Goal: Communication & Community: Answer question/provide support

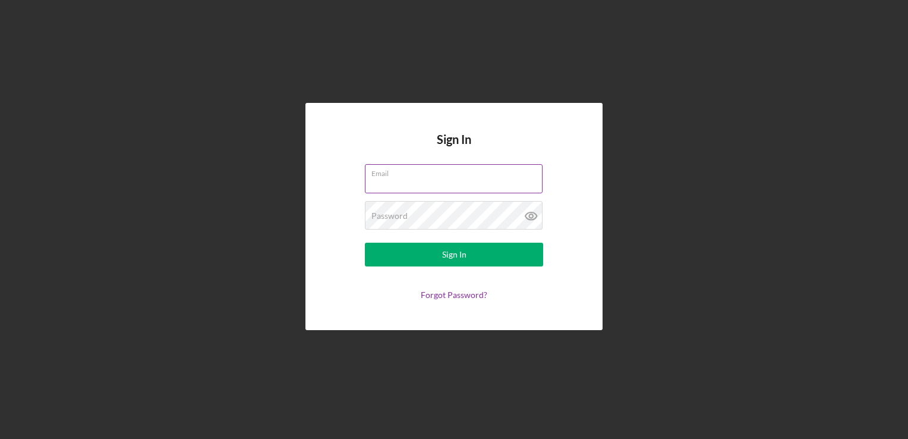
click at [443, 186] on input "Email" at bounding box center [454, 178] width 178 height 29
type input "[EMAIL_ADDRESS][DOMAIN_NAME]"
click at [365, 242] on button "Sign In" at bounding box center [454, 254] width 178 height 24
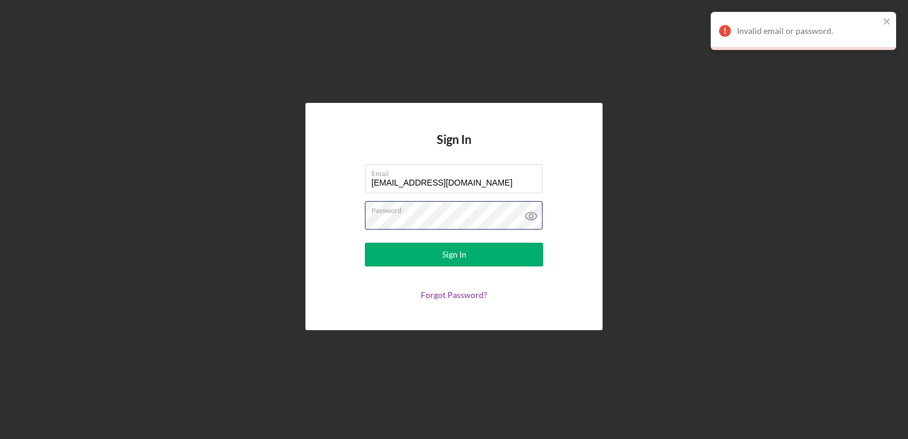
click at [352, 219] on form "Email [EMAIL_ADDRESS][DOMAIN_NAME] Password Sign In Forgot Password?" at bounding box center [454, 231] width 238 height 135
click at [365, 242] on button "Sign In" at bounding box center [454, 254] width 178 height 24
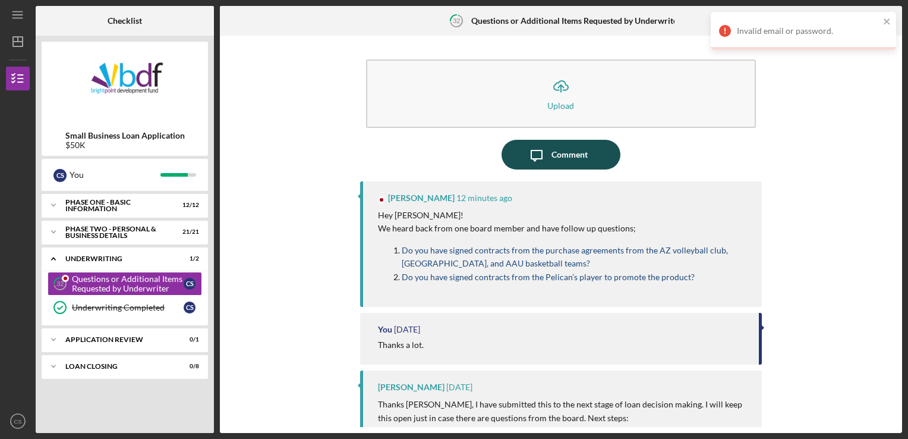
click at [560, 159] on div "Comment" at bounding box center [569, 155] width 36 height 30
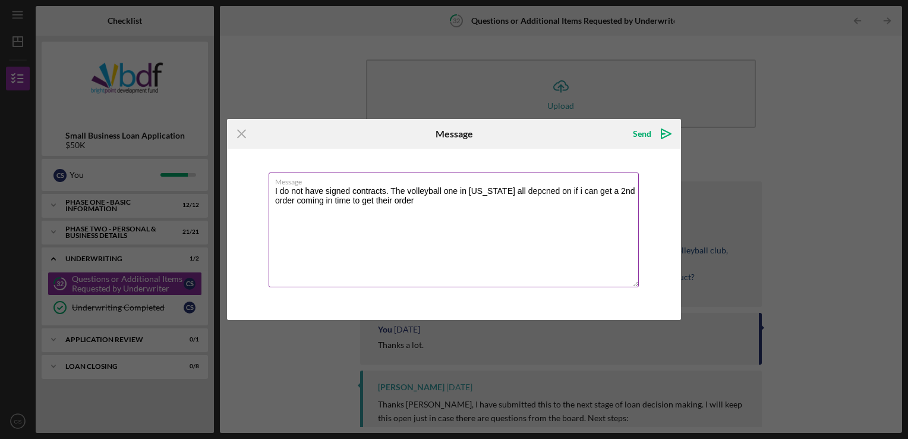
drag, startPoint x: 362, startPoint y: 198, endPoint x: 547, endPoint y: 247, distance: 190.5
click at [547, 247] on textarea "I do not have signed contracts. The volleyball one in [US_STATE] all depcned on…" at bounding box center [454, 229] width 370 height 115
click at [370, 198] on textarea "I do not have signed contracts. The volleyball one in [US_STATE] all depcned on…" at bounding box center [454, 229] width 370 height 115
drag, startPoint x: 521, startPoint y: 191, endPoint x: 626, endPoint y: 219, distance: 109.0
click at [630, 219] on textarea "I do not have signed contracts. The volleyball one in [US_STATE] all depcned on…" at bounding box center [454, 229] width 370 height 115
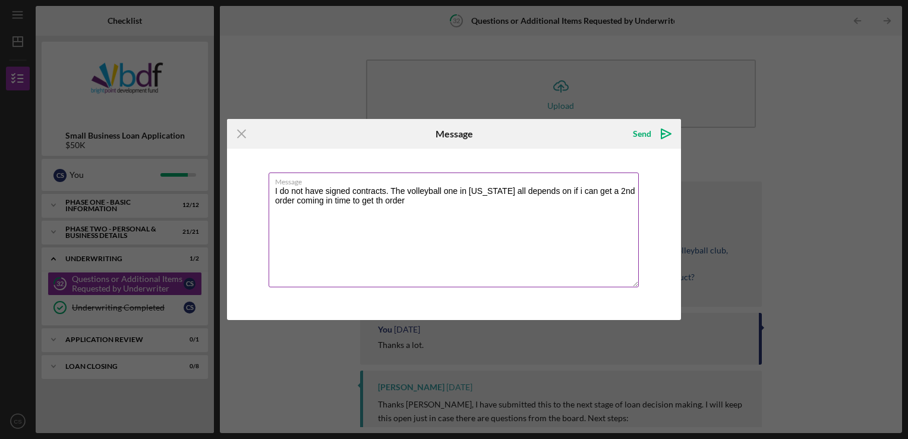
click at [441, 261] on textarea "I do not have signed contracts. The volleyball one in [US_STATE] all depends on…" at bounding box center [454, 229] width 370 height 115
click at [405, 200] on textarea "I do not have signed contracts. The volleyball one in [US_STATE] all depends on…" at bounding box center [454, 229] width 370 height 115
click at [384, 198] on textarea "I do not have signed contracts. The volleyball one in [US_STATE] all depends on…" at bounding box center [454, 229] width 370 height 115
drag, startPoint x: 390, startPoint y: 200, endPoint x: 486, endPoint y: 229, distance: 100.7
click at [525, 231] on textarea "I do not have signed contracts. The volleyball one in [US_STATE] all depends on…" at bounding box center [454, 229] width 370 height 115
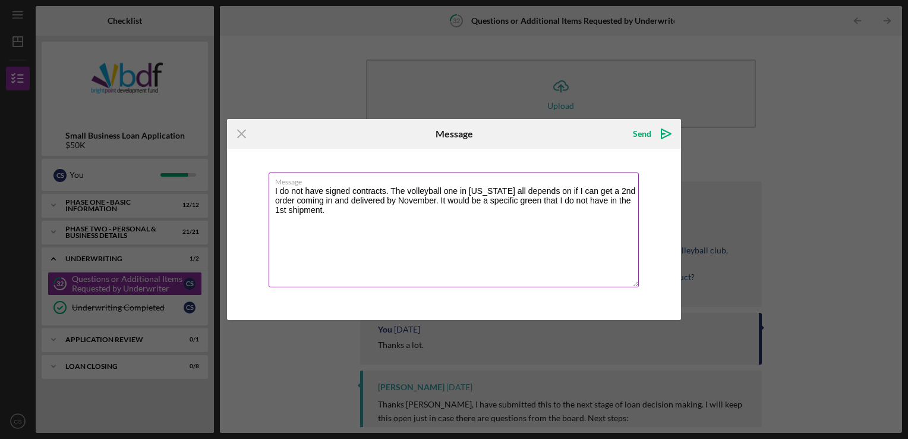
click at [351, 220] on textarea "I do not have signed contracts. The volleyball one in [US_STATE] all depends on…" at bounding box center [454, 229] width 370 height 115
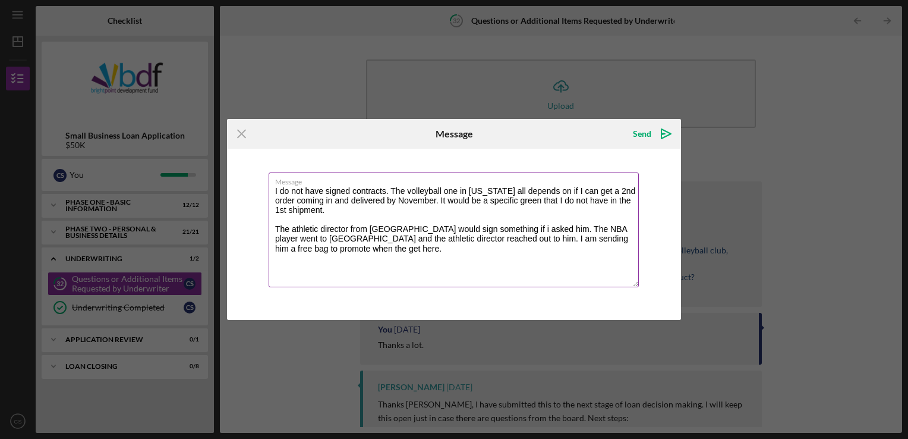
click at [351, 251] on textarea "I do not have signed contracts. The volleyball one in [US_STATE] all depends on…" at bounding box center [454, 229] width 370 height 115
click at [305, 246] on textarea "I do not have signed contracts. The volleyball one in [US_STATE] all depends on…" at bounding box center [454, 229] width 370 height 115
click at [365, 247] on textarea "I do not have signed contracts. The volleyball one in [US_STATE] all depends on…" at bounding box center [454, 229] width 370 height 115
click at [546, 252] on textarea "I do not have signed contracts. The volleyball one in [US_STATE] all depends on…" at bounding box center [454, 229] width 370 height 115
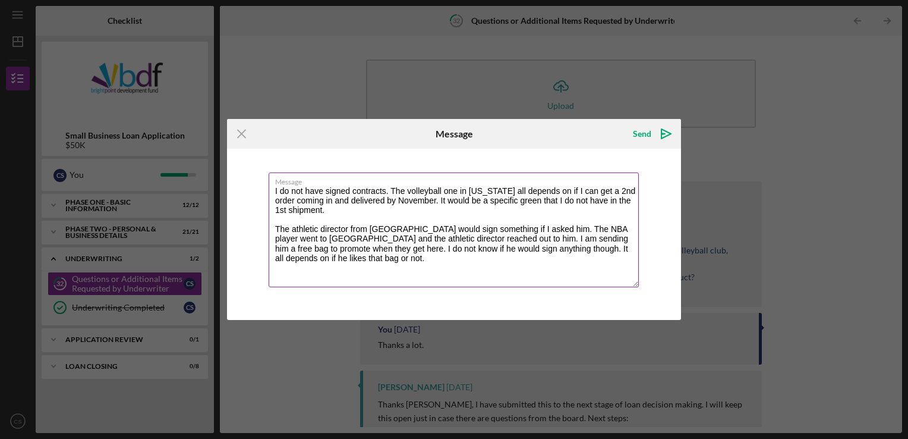
drag, startPoint x: 333, startPoint y: 260, endPoint x: 323, endPoint y: 260, distance: 9.5
click at [323, 260] on textarea "I do not have signed contracts. The volleyball one in [US_STATE] all depends on…" at bounding box center [454, 229] width 370 height 115
click at [310, 267] on textarea "I do not have signed contracts. The volleyball one in [US_STATE] all depends on…" at bounding box center [454, 229] width 370 height 115
click at [362, 283] on textarea "I do not have signed contracts. The volleyball one in [US_STATE] all depends on…" at bounding box center [454, 229] width 370 height 115
click at [497, 270] on textarea "I do not have signed contracts. The volleyball one in [US_STATE] all depends on…" at bounding box center [454, 229] width 370 height 115
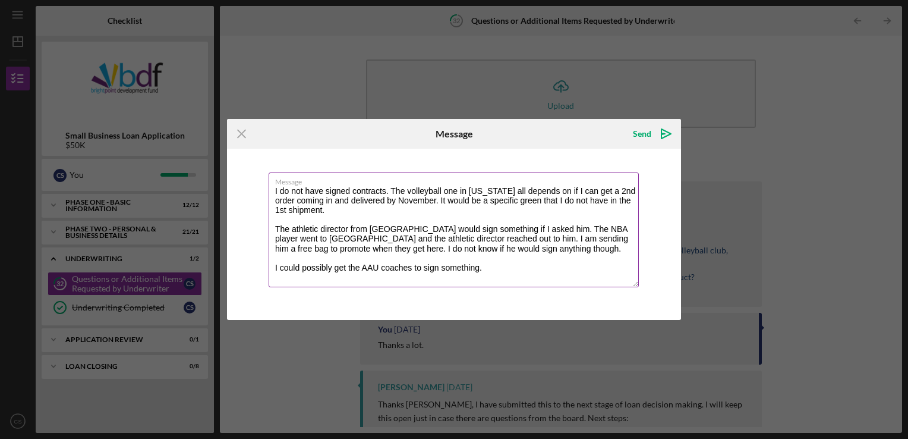
click at [435, 226] on textarea "I do not have signed contracts. The volleyball one in [US_STATE] all depends on…" at bounding box center [454, 229] width 370 height 115
click at [485, 266] on textarea "I do not have signed contracts. The volleyball one in [US_STATE] all depends on…" at bounding box center [454, 229] width 370 height 115
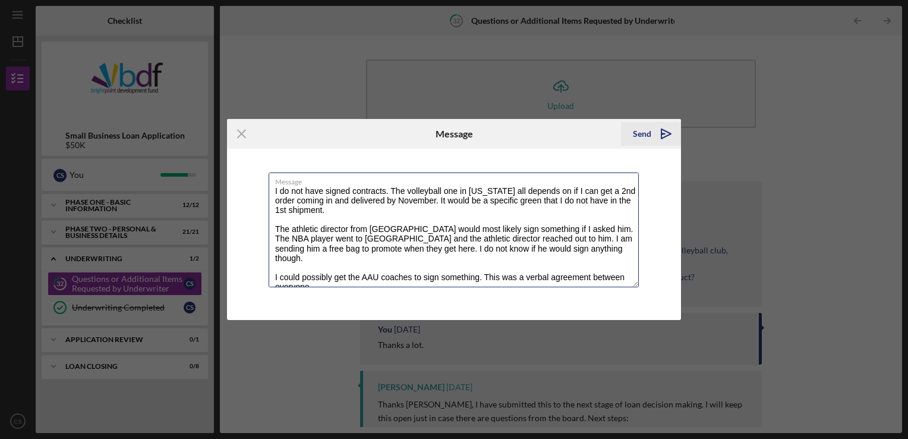
type textarea "I do not have signed contracts. The volleyball one in [US_STATE] all depends on…"
click at [648, 137] on div "Send" at bounding box center [642, 134] width 18 height 24
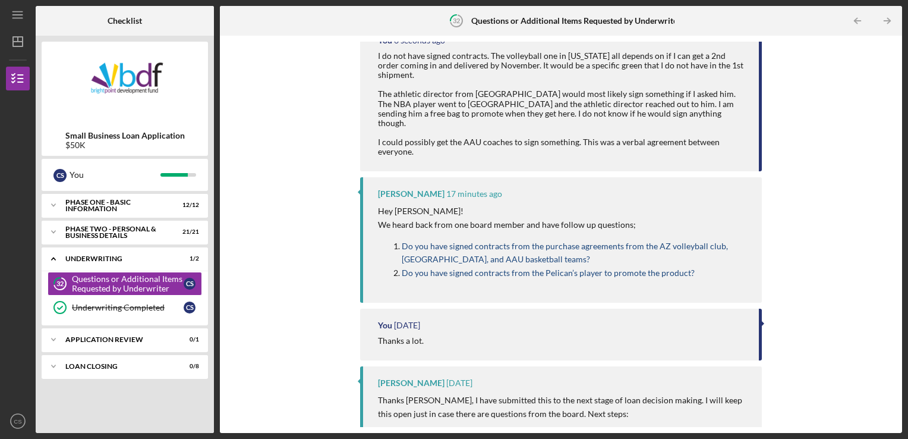
scroll to position [178, 0]
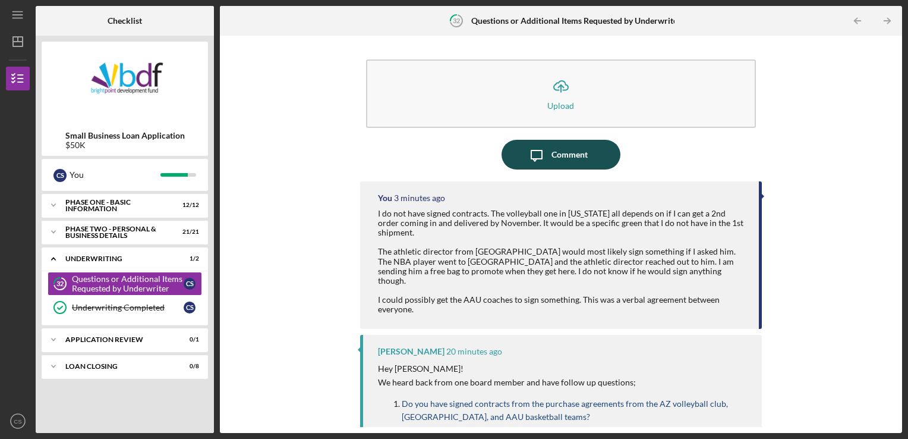
click at [562, 157] on div "Comment" at bounding box center [569, 155] width 36 height 30
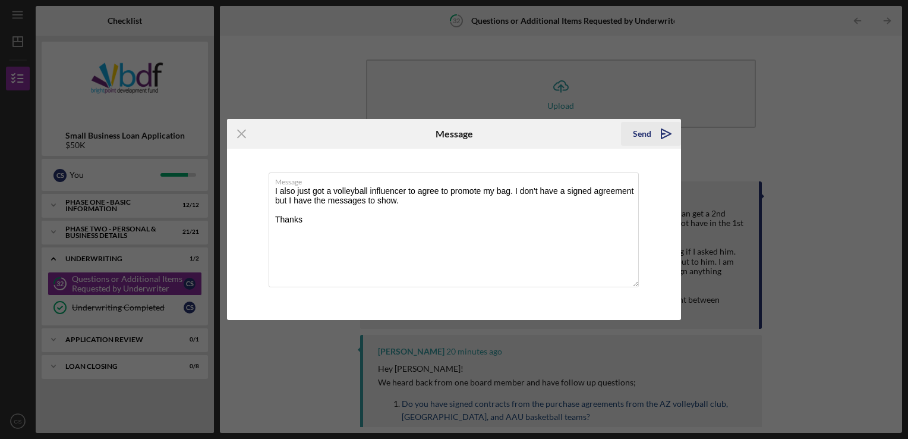
type textarea "I also just got a volleyball influencer to agree to promote my bag. I don't hav…"
click at [638, 133] on div "Send" at bounding box center [642, 134] width 18 height 24
